Goal: Navigation & Orientation: Find specific page/section

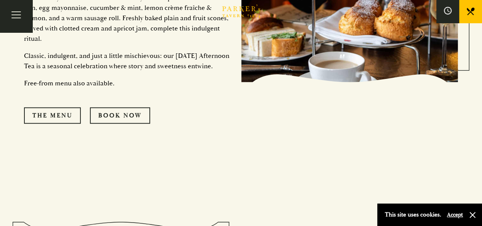
scroll to position [876, 0]
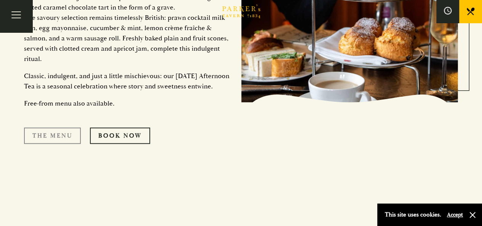
click at [62, 143] on link "The Menu" at bounding box center [52, 136] width 57 height 16
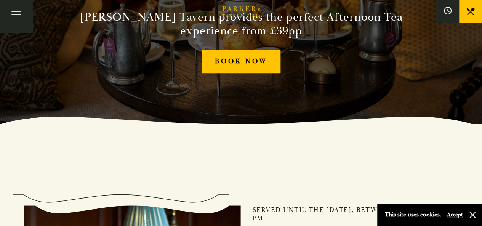
scroll to position [114, 0]
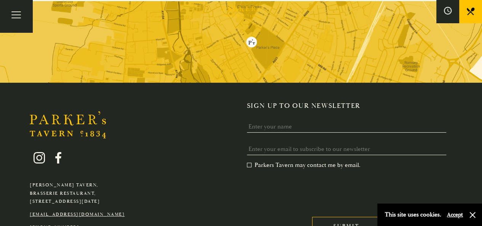
scroll to position [1353, 0]
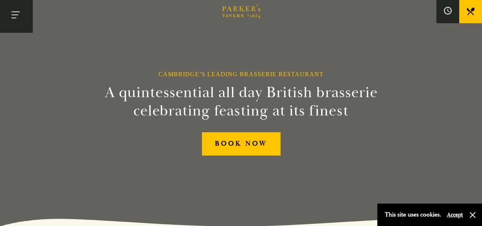
click at [17, 19] on button "Toggle navigation" at bounding box center [16, 16] width 32 height 32
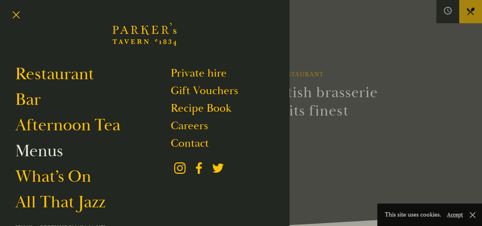
click at [35, 151] on link "Menus" at bounding box center [39, 150] width 48 height 21
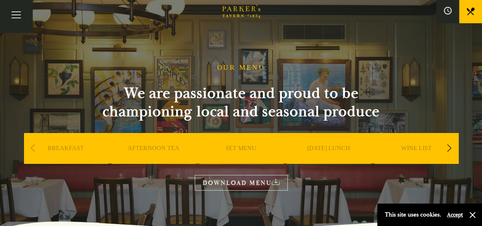
click at [446, 211] on div "This site uses cookies. Accept" at bounding box center [424, 214] width 78 height 11
